Goal: Task Accomplishment & Management: Use online tool/utility

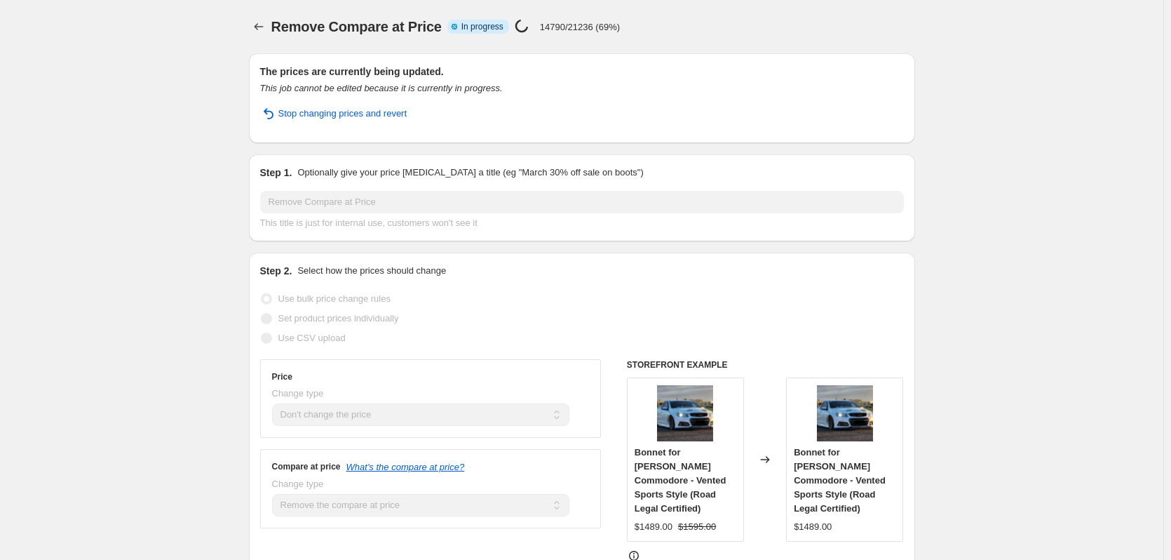
select select "no_change"
select select "remove"
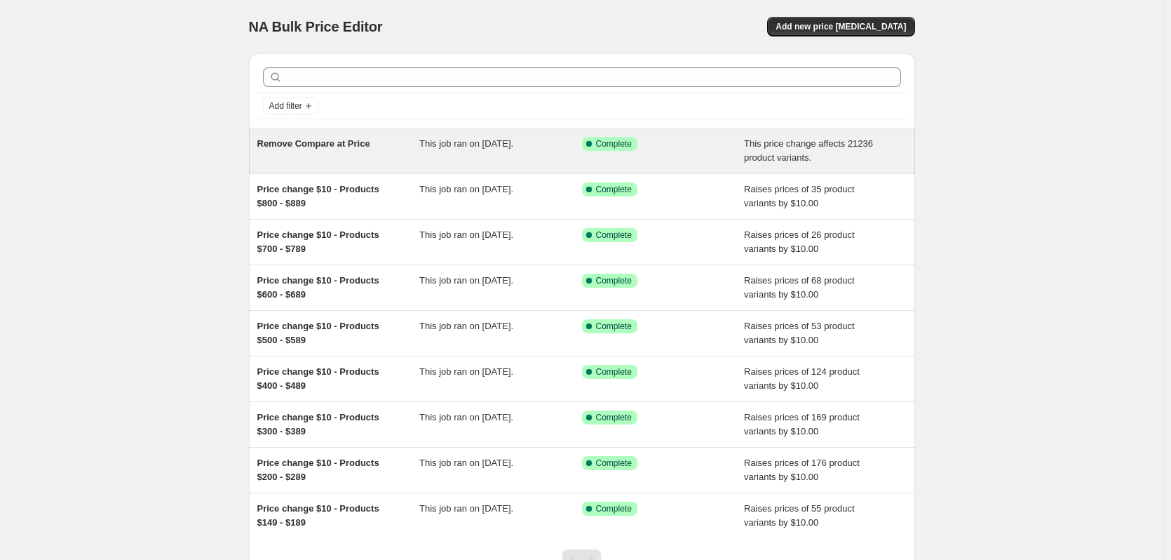
click at [302, 144] on span "Remove Compare at Price" at bounding box center [313, 143] width 113 height 11
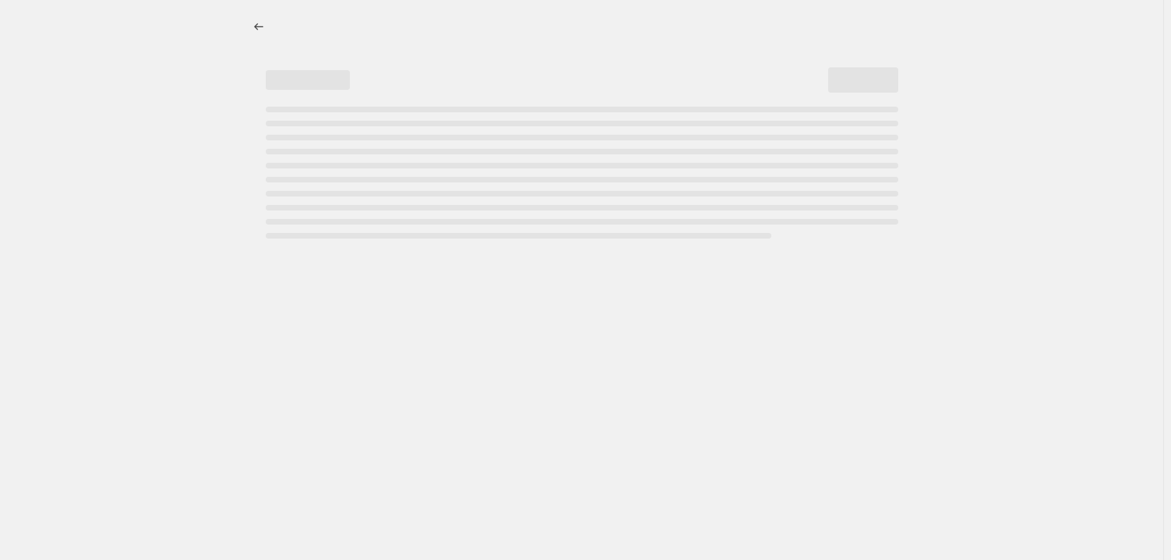
select select "no_change"
select select "remove"
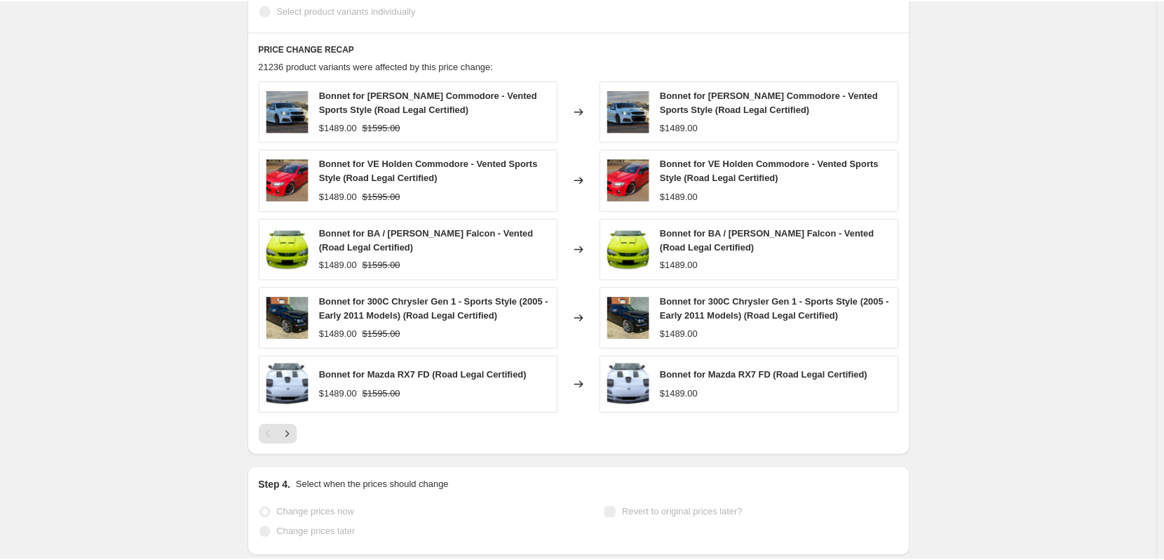
scroll to position [771, 0]
